Goal: Task Accomplishment & Management: Complete application form

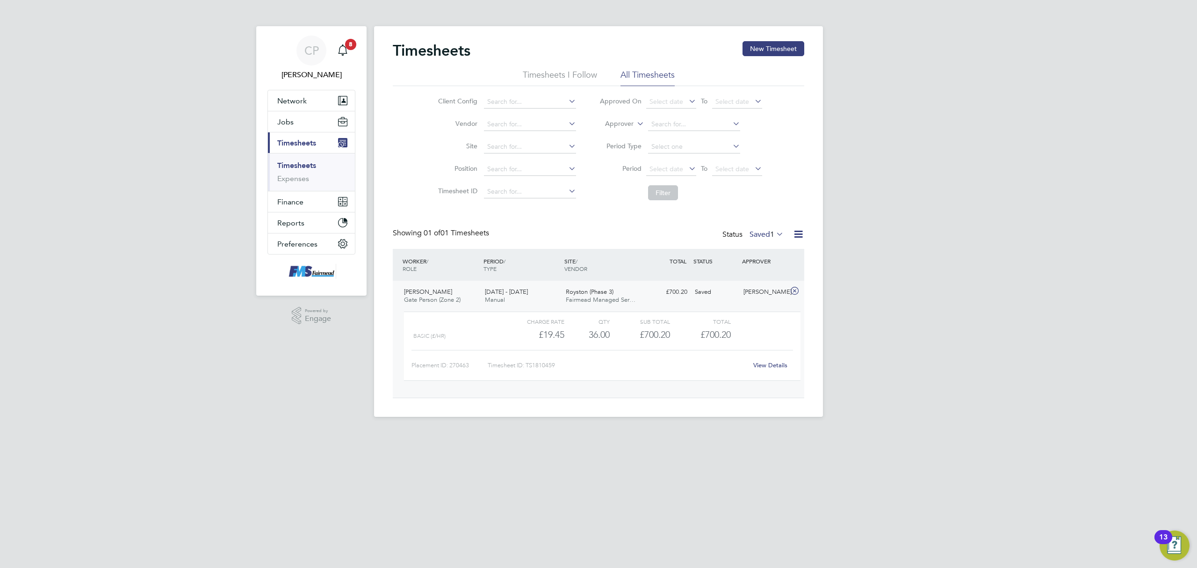
scroll to position [15, 91]
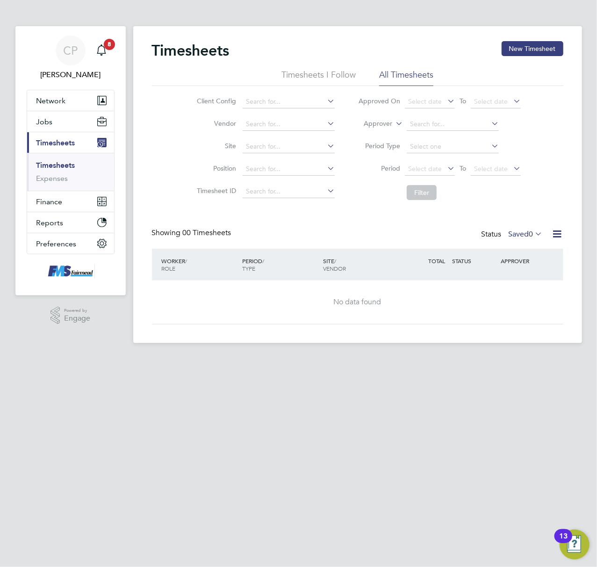
click at [61, 167] on link "Timesheets" at bounding box center [55, 165] width 39 height 9
click at [530, 51] on button "New Timesheet" at bounding box center [533, 48] width 62 height 15
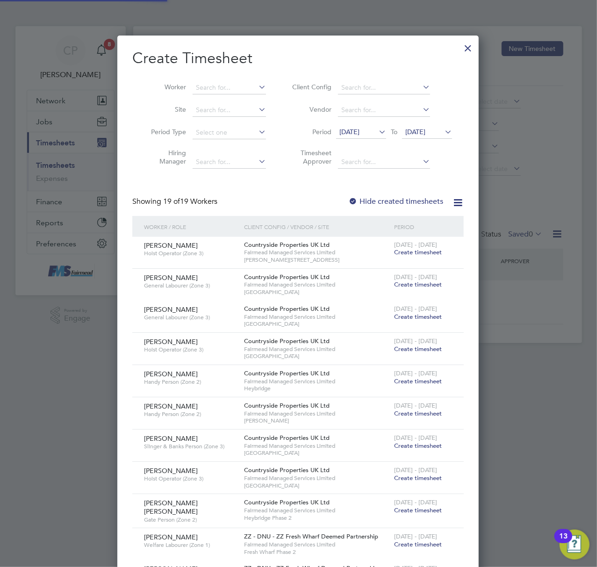
scroll to position [964, 362]
click at [210, 88] on input at bounding box center [229, 87] width 73 height 13
click at [461, 47] on div at bounding box center [468, 45] width 17 height 17
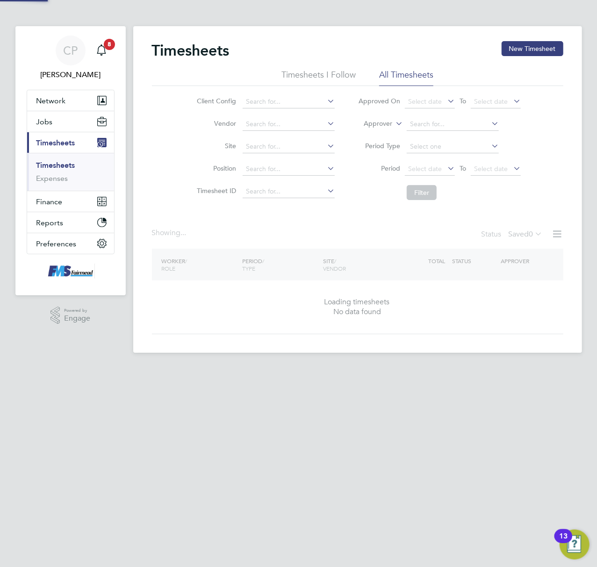
scroll to position [0, 0]
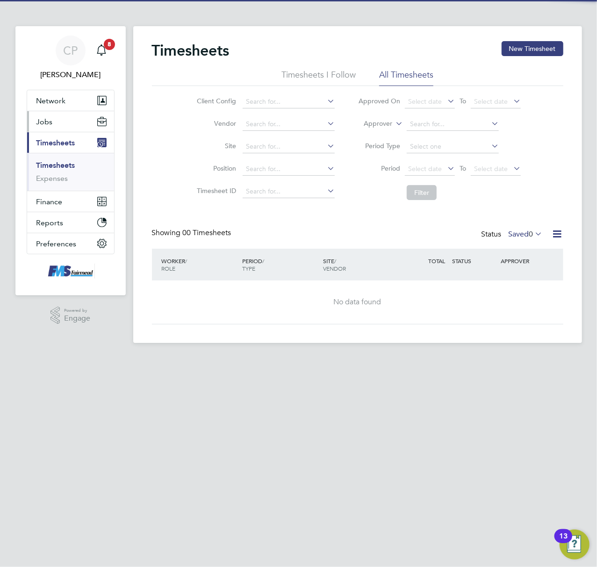
click at [68, 119] on button "Jobs" at bounding box center [70, 121] width 87 height 21
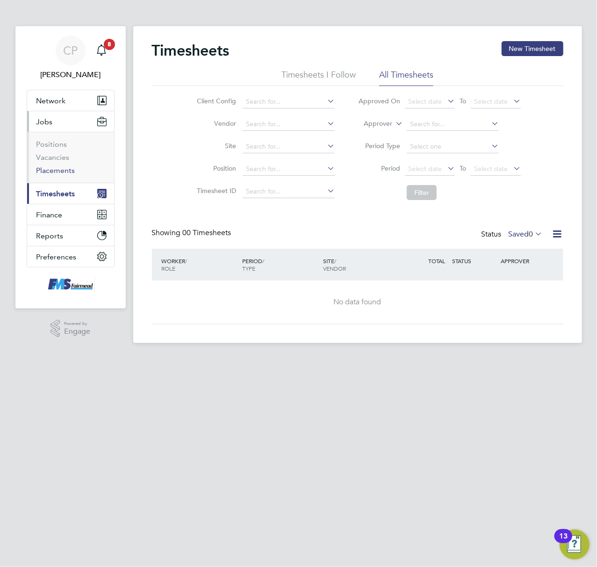
click at [58, 169] on link "Placements" at bounding box center [55, 170] width 39 height 9
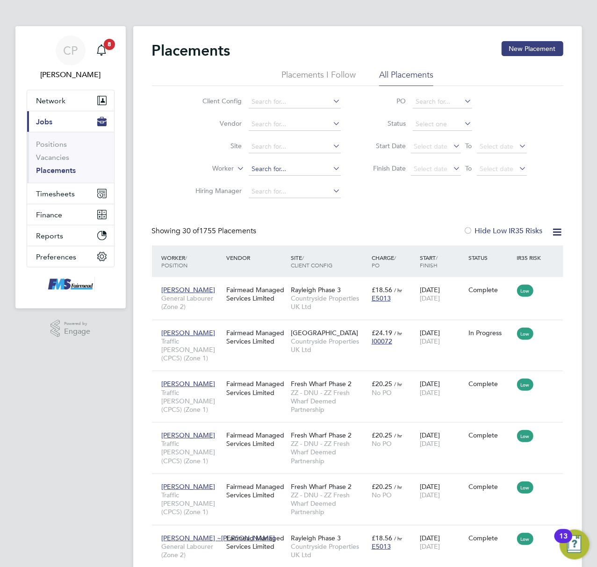
click at [273, 169] on input at bounding box center [295, 169] width 92 height 13
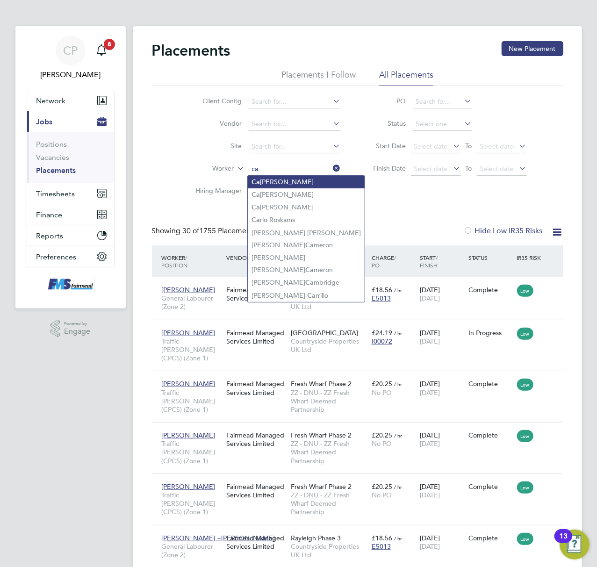
click at [296, 183] on li "Ca meron Brown" at bounding box center [306, 182] width 117 height 13
type input "[PERSON_NAME] [PERSON_NAME]"
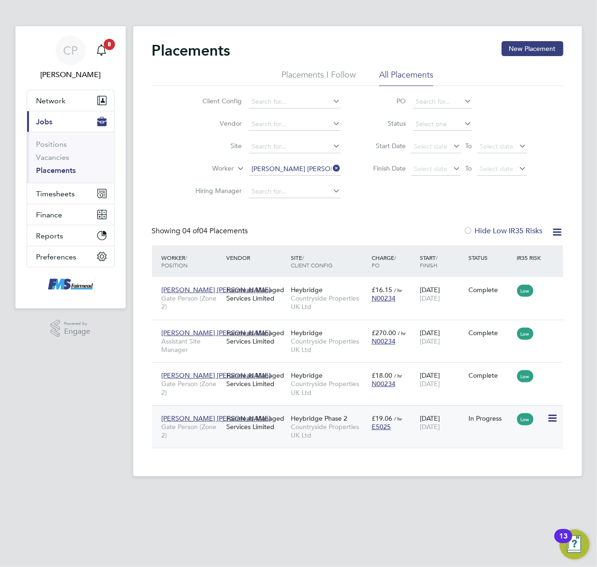
click at [363, 441] on div "Heybridge Phase 2 Countryside Properties UK Ltd" at bounding box center [329, 427] width 81 height 35
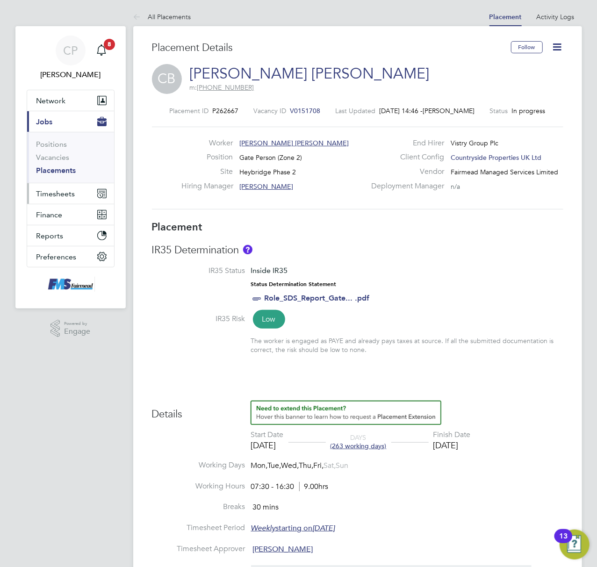
click at [53, 195] on span "Timesheets" at bounding box center [55, 193] width 39 height 9
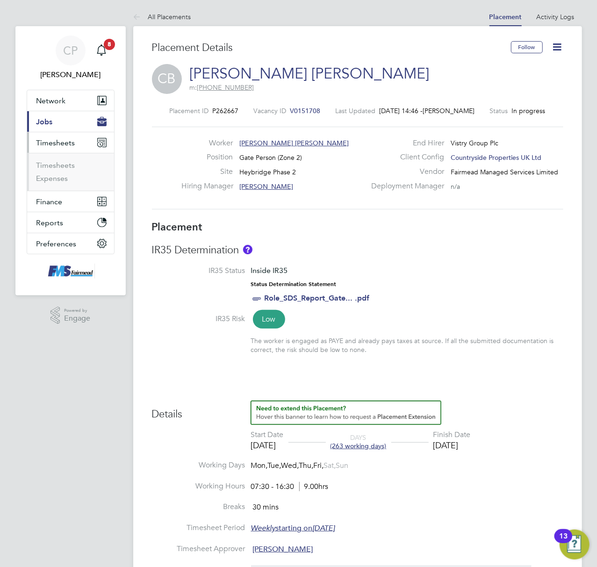
click at [60, 141] on span "Timesheets" at bounding box center [55, 142] width 39 height 9
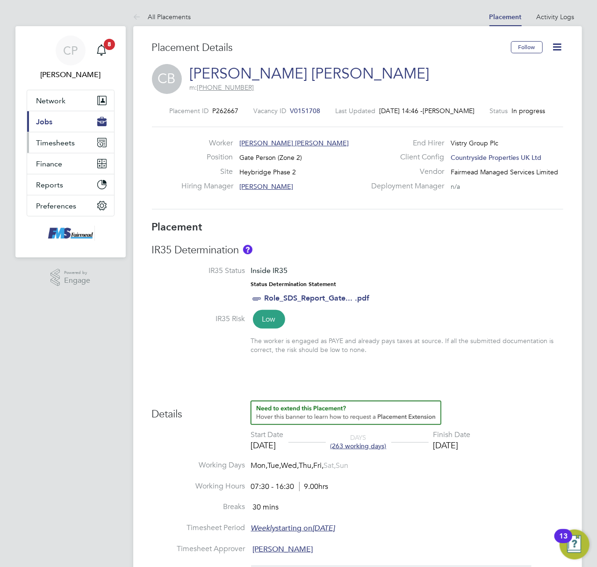
click at [55, 137] on button "Timesheets" at bounding box center [70, 142] width 87 height 21
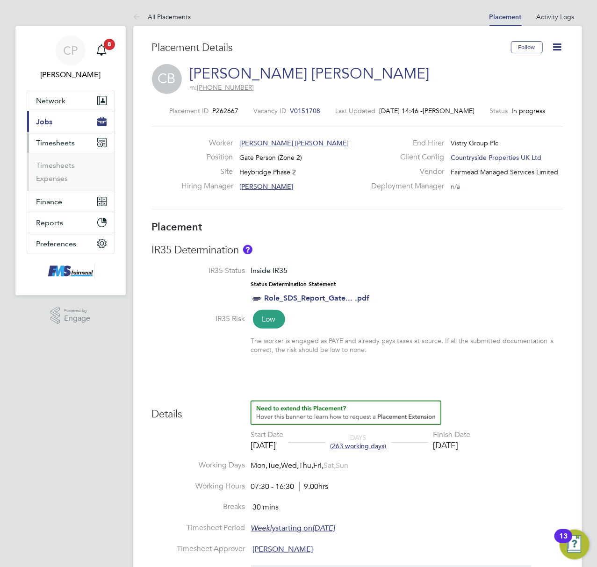
click at [54, 124] on button "Current page: Jobs" at bounding box center [70, 121] width 87 height 21
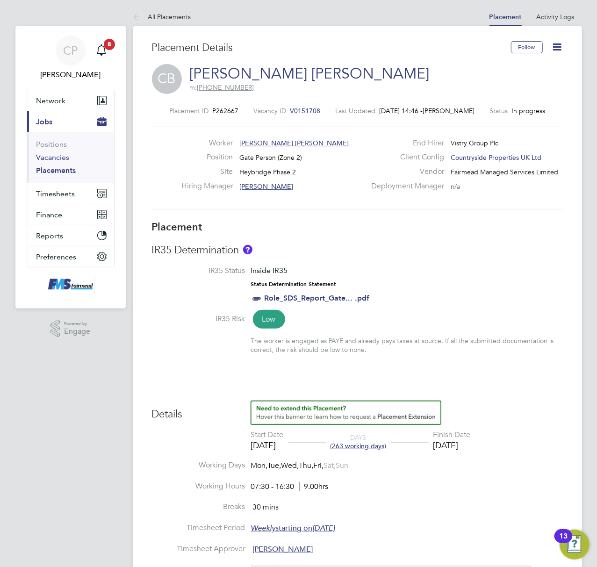
click at [55, 159] on link "Vacancies" at bounding box center [52, 157] width 33 height 9
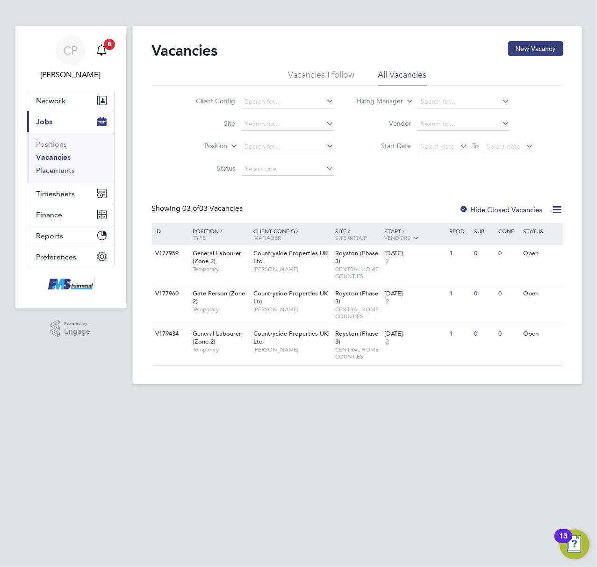
click at [60, 175] on li "Placements" at bounding box center [71, 170] width 70 height 9
click at [75, 170] on li "Placements" at bounding box center [71, 170] width 70 height 9
click at [67, 169] on link "Placements" at bounding box center [55, 170] width 39 height 9
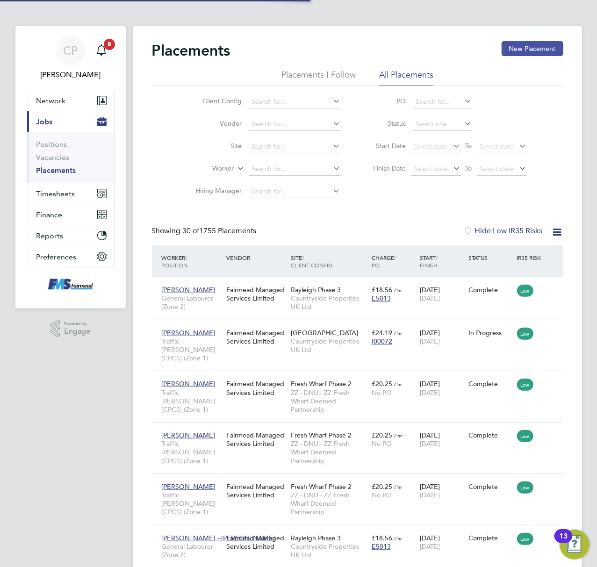
scroll to position [35, 81]
drag, startPoint x: 526, startPoint y: 49, endPoint x: 476, endPoint y: 59, distance: 51.1
click at [524, 49] on button "New Placement" at bounding box center [533, 48] width 62 height 15
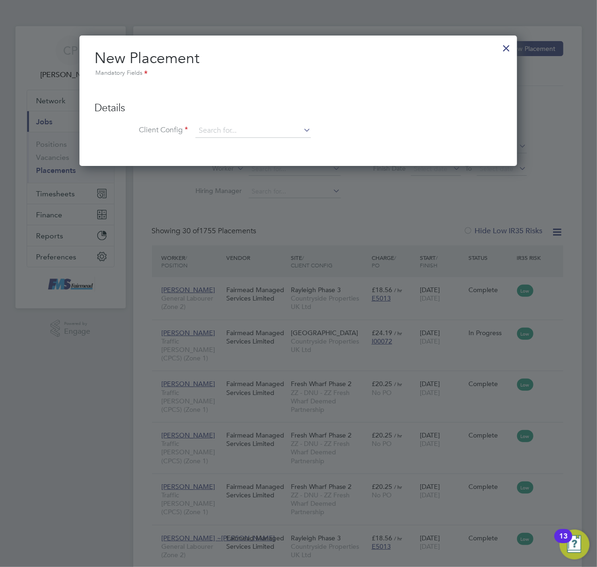
click at [507, 49] on div at bounding box center [506, 45] width 17 height 17
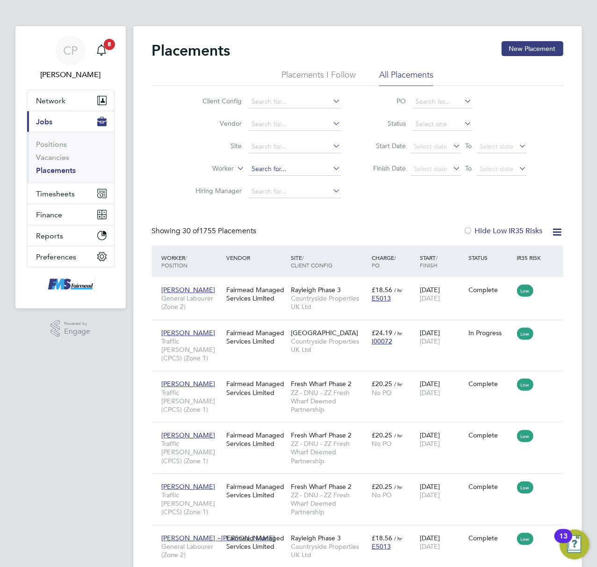
click at [287, 166] on input at bounding box center [295, 169] width 92 height 13
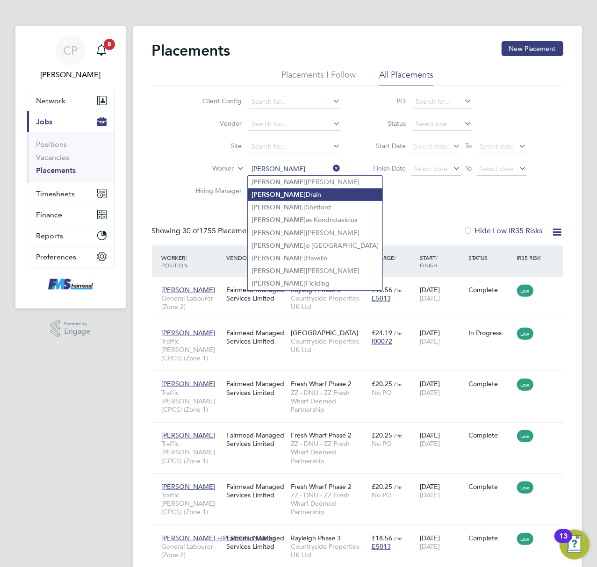
click at [300, 191] on li "[PERSON_NAME]" at bounding box center [315, 194] width 135 height 13
type input "[PERSON_NAME]"
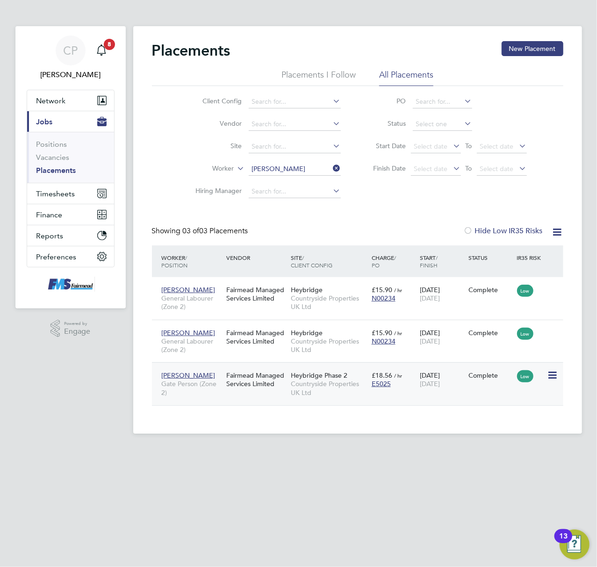
click at [345, 404] on div "[PERSON_NAME] Drain Gate Person (Zone 2) Fairmead Managed Services Limited [GEO…" at bounding box center [358, 383] width 412 height 43
click at [260, 387] on div "Fairmead Managed Services Limited" at bounding box center [256, 380] width 65 height 26
